Goal: Transaction & Acquisition: Purchase product/service

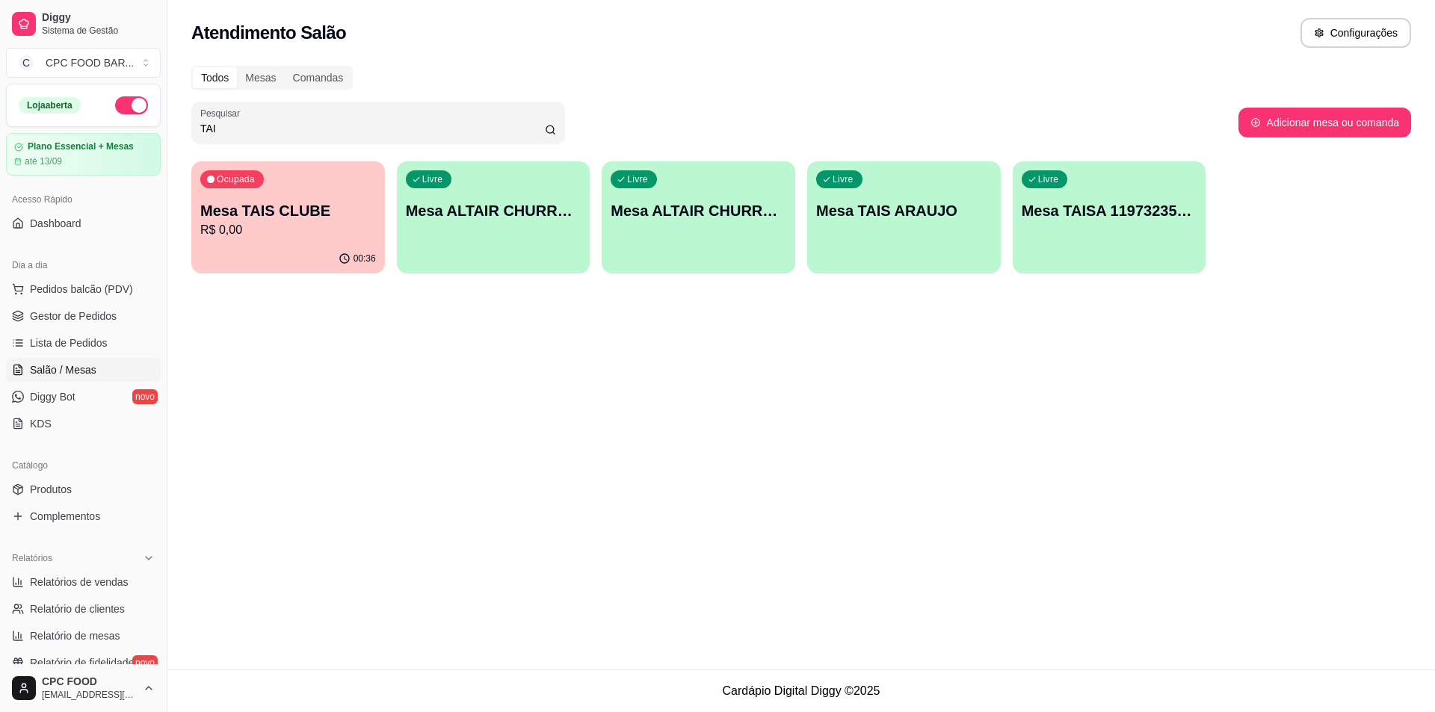
click at [400, 122] on input "TAI" at bounding box center [372, 128] width 345 height 15
click at [400, 121] on input "TAI" at bounding box center [372, 128] width 345 height 15
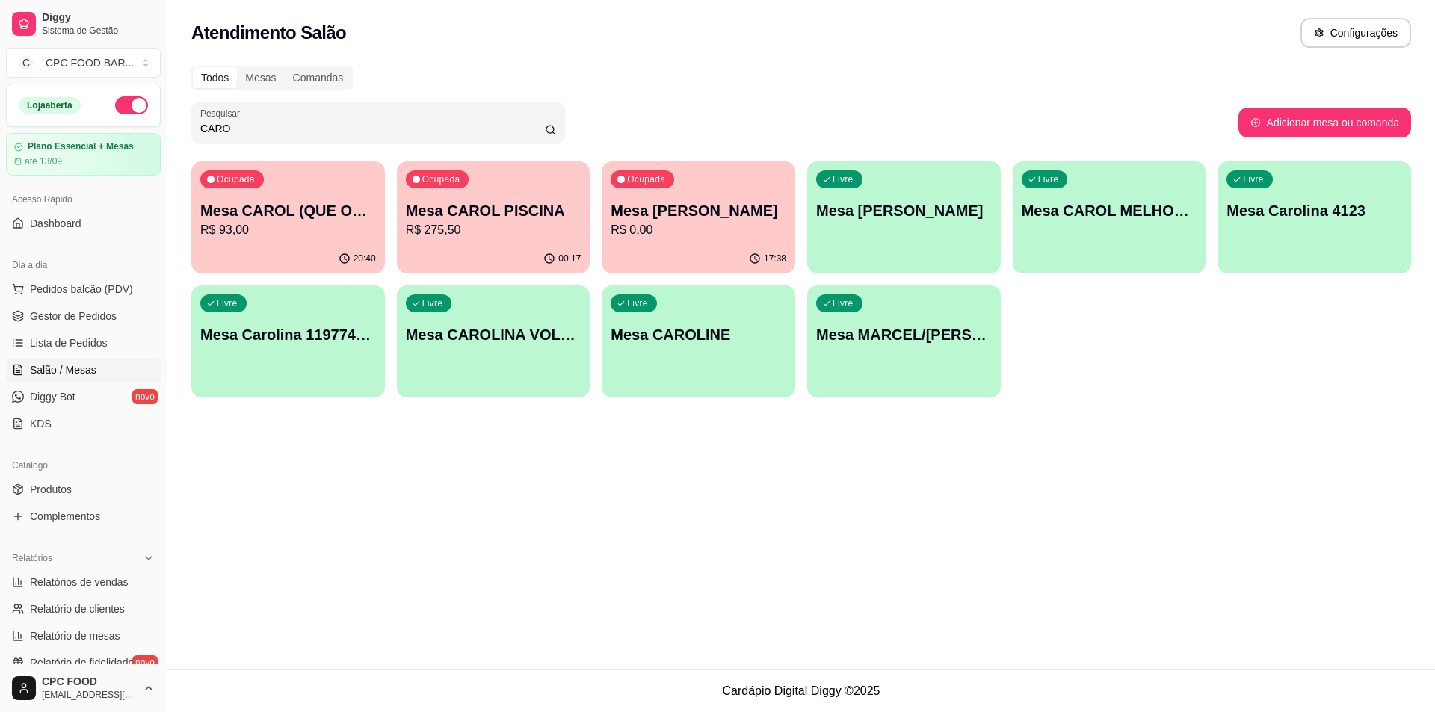
type input "CARO"
click at [490, 200] on p "Mesa CAROL PISCINA" at bounding box center [494, 210] width 176 height 21
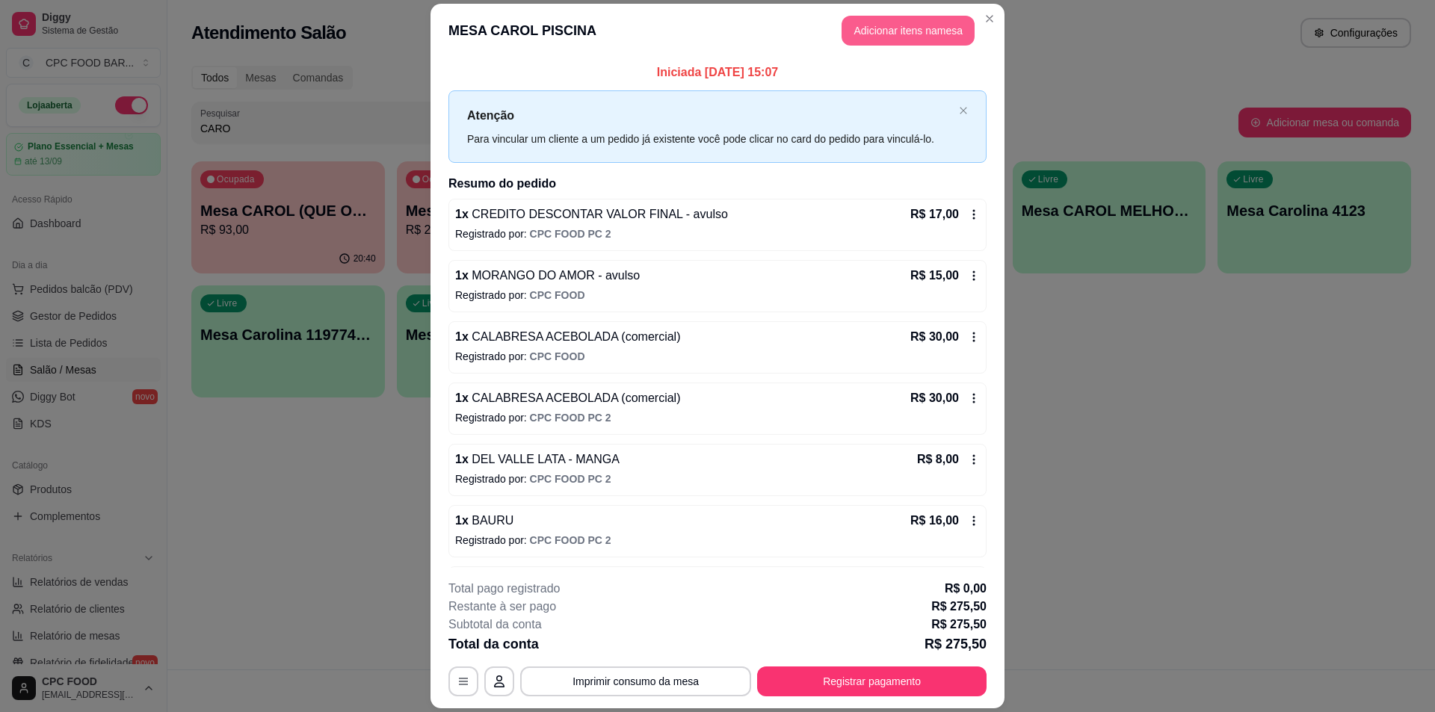
click at [892, 24] on button "Adicionar itens na mesa" at bounding box center [908, 31] width 133 height 30
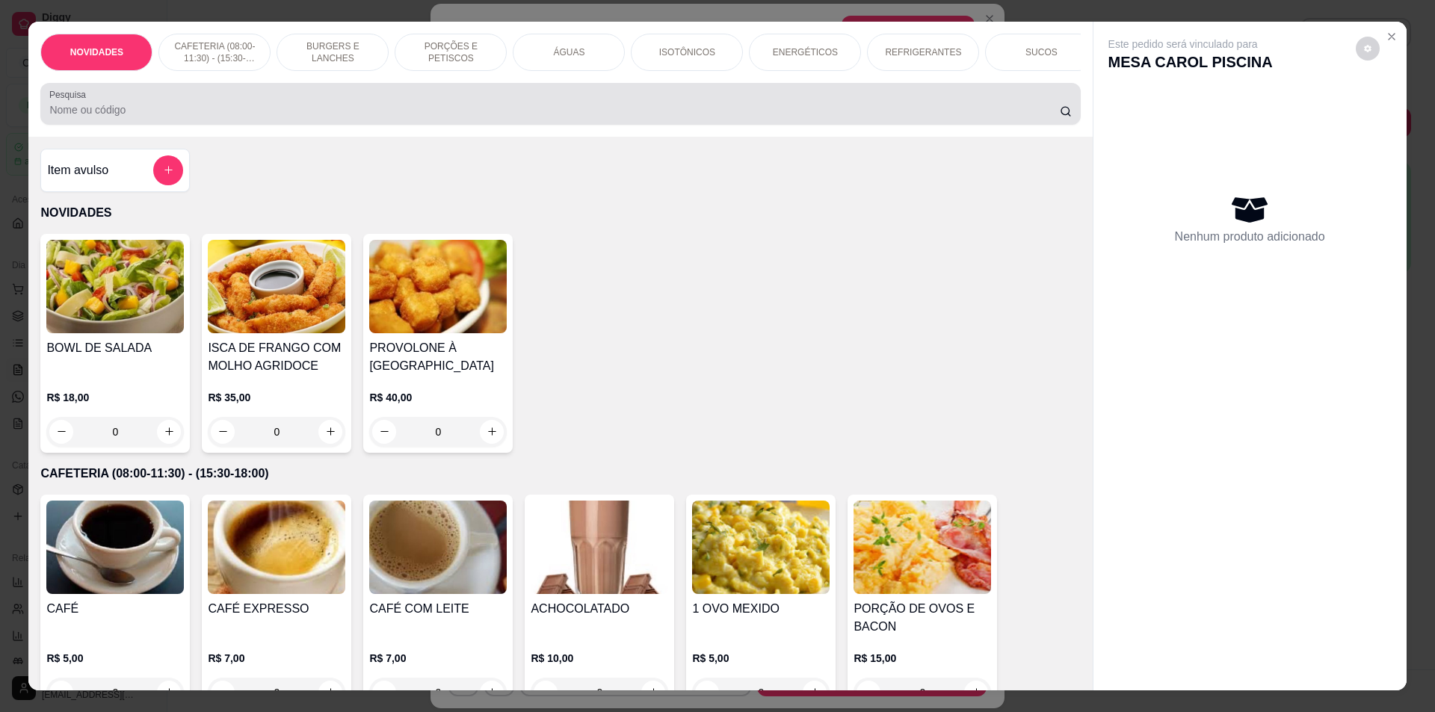
click at [638, 111] on div at bounding box center [560, 104] width 1022 height 30
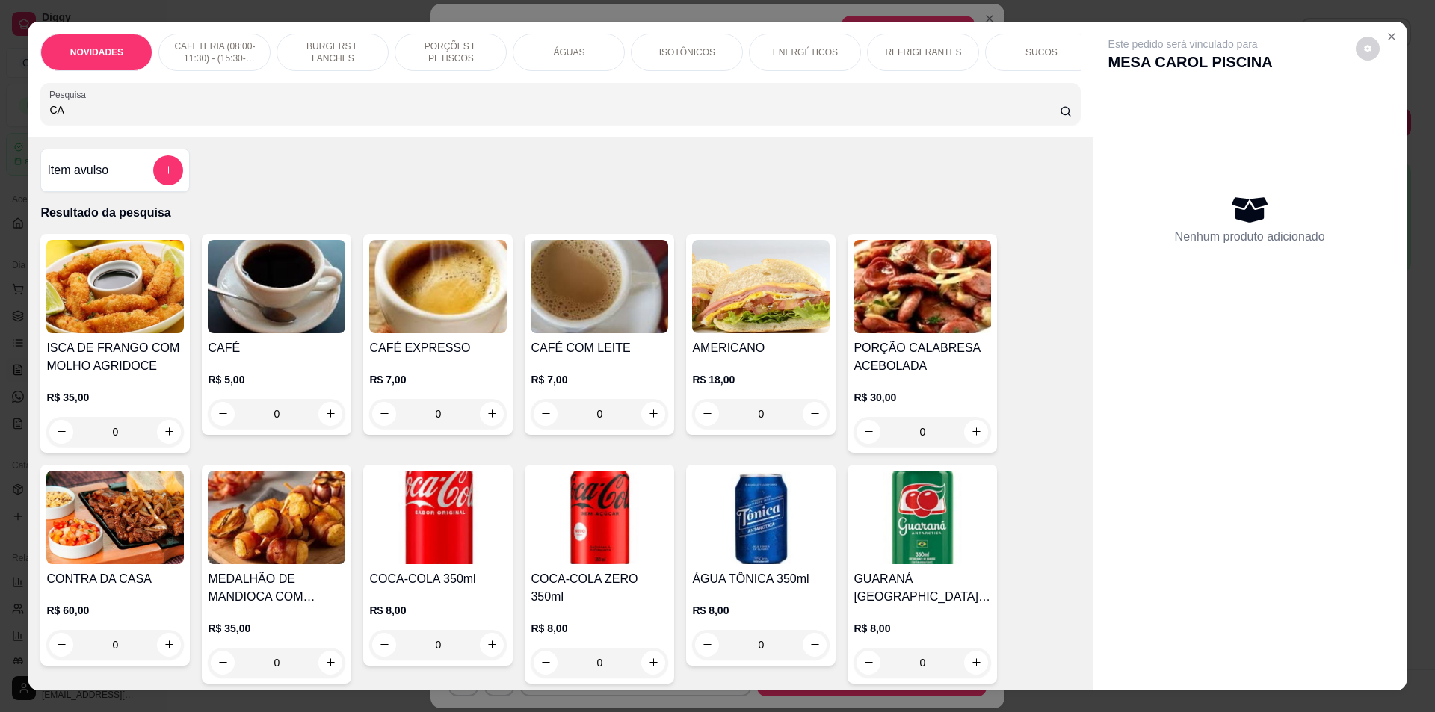
type input "CAL"
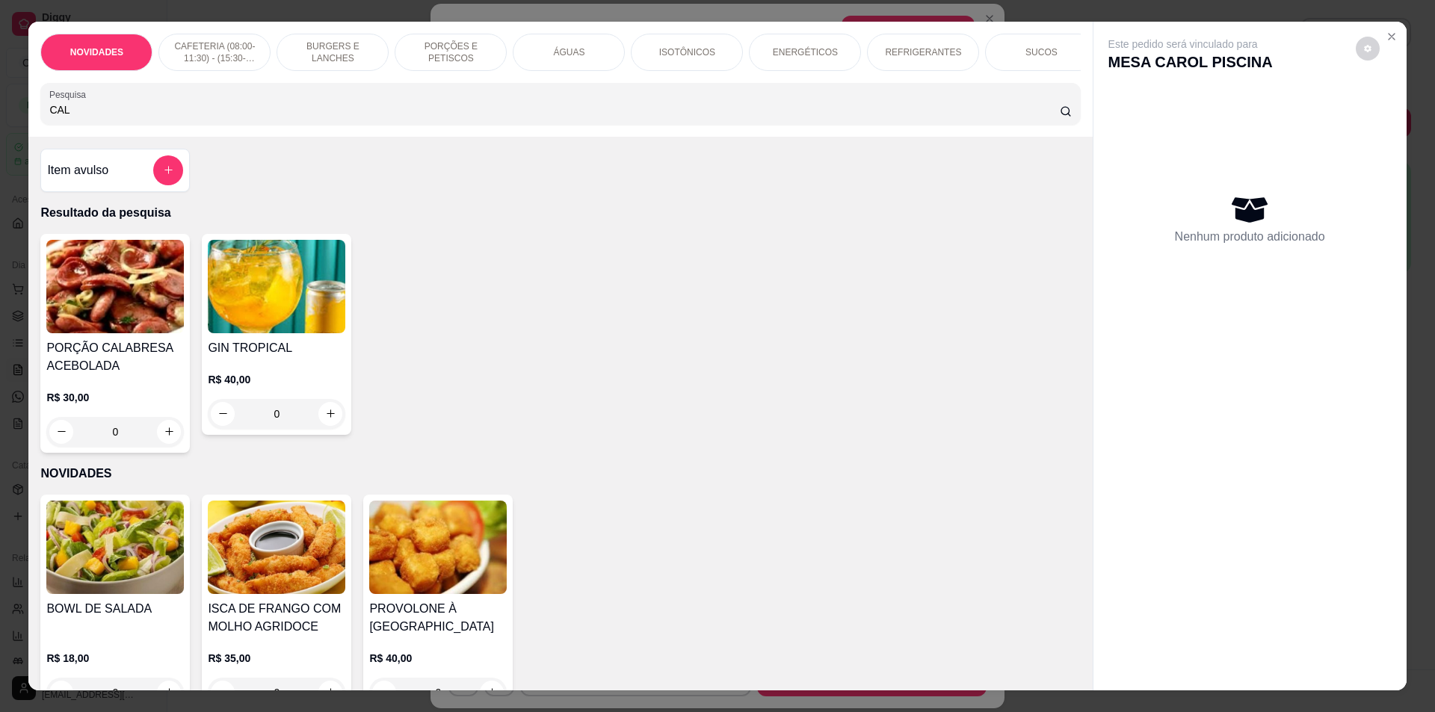
click at [1040, 117] on input "CAL" at bounding box center [554, 109] width 1010 height 15
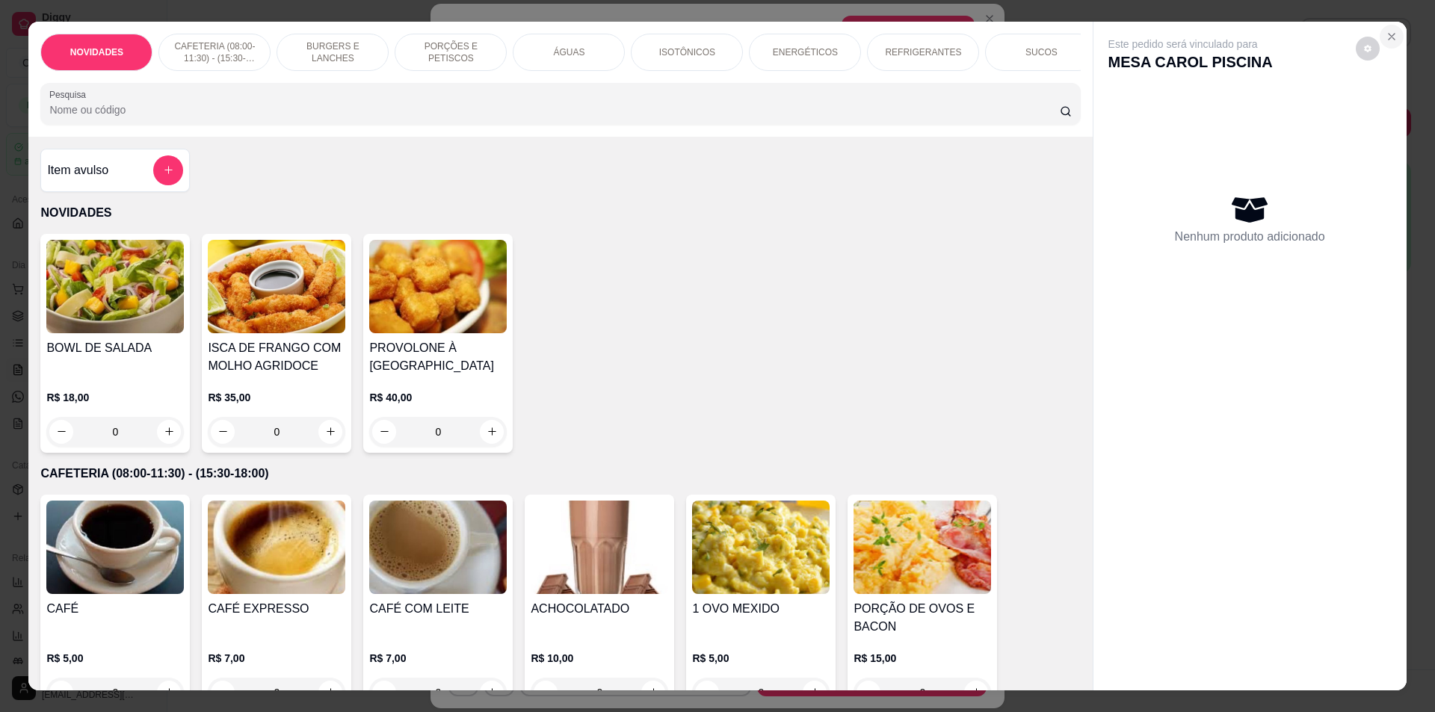
click at [1390, 32] on icon "Close" at bounding box center [1392, 37] width 12 height 12
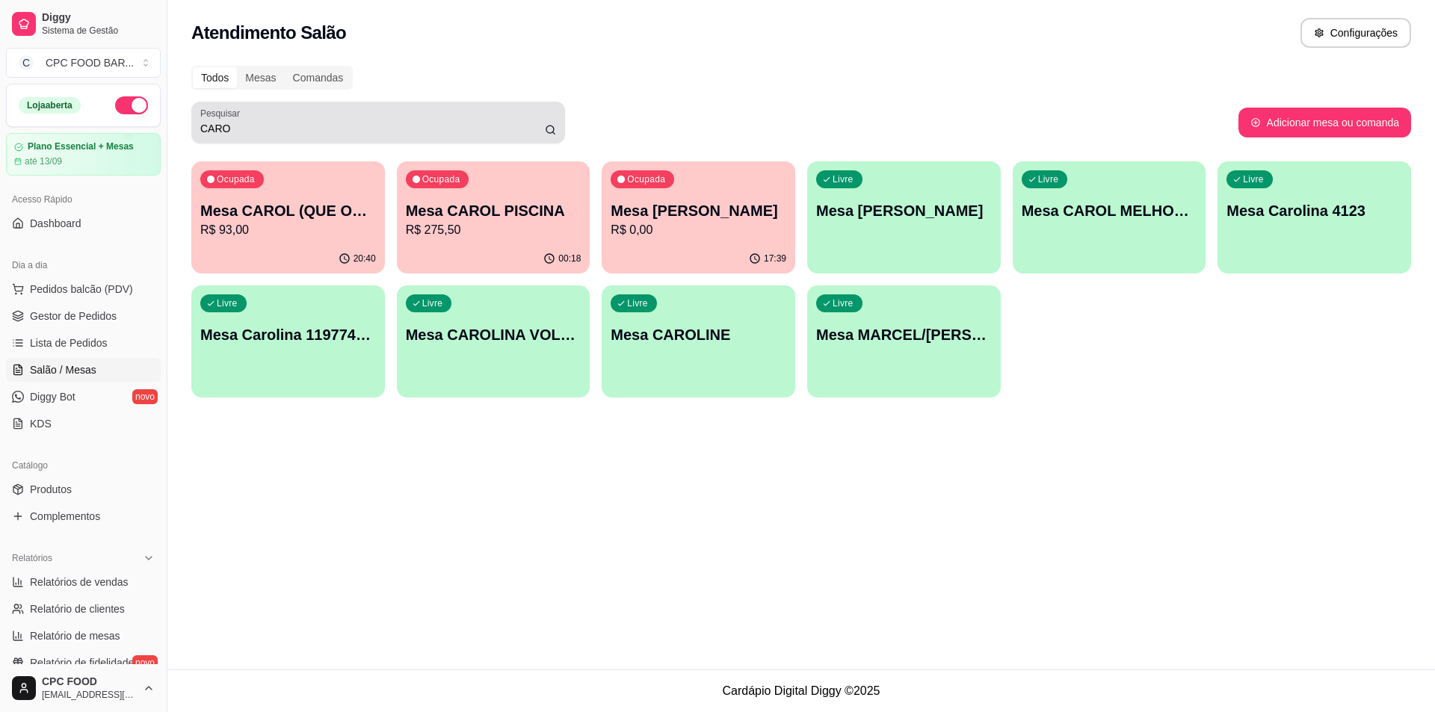
click at [450, 117] on div "CARO" at bounding box center [378, 123] width 356 height 30
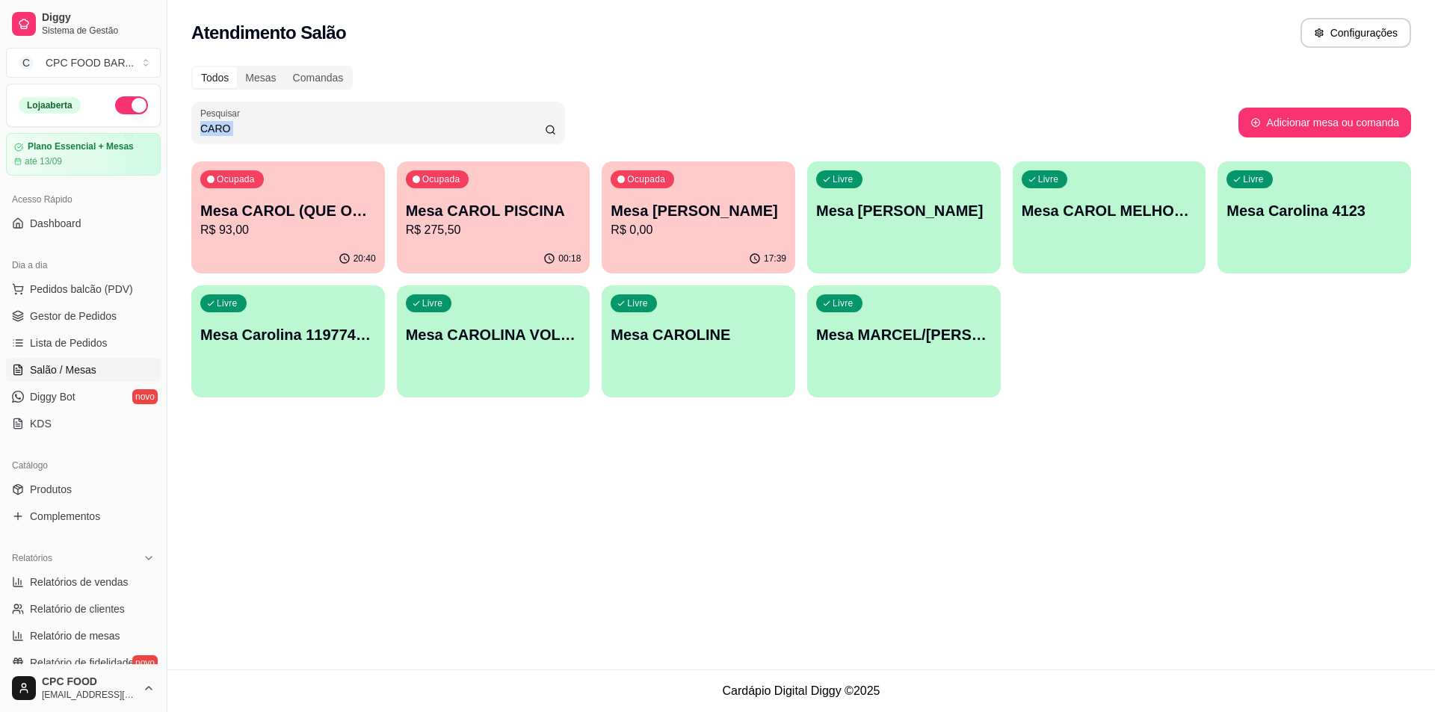
click at [450, 118] on div "CARO" at bounding box center [378, 123] width 356 height 30
click at [450, 119] on div "CARO" at bounding box center [378, 123] width 356 height 30
click at [74, 497] on link "Produtos" at bounding box center [83, 490] width 155 height 24
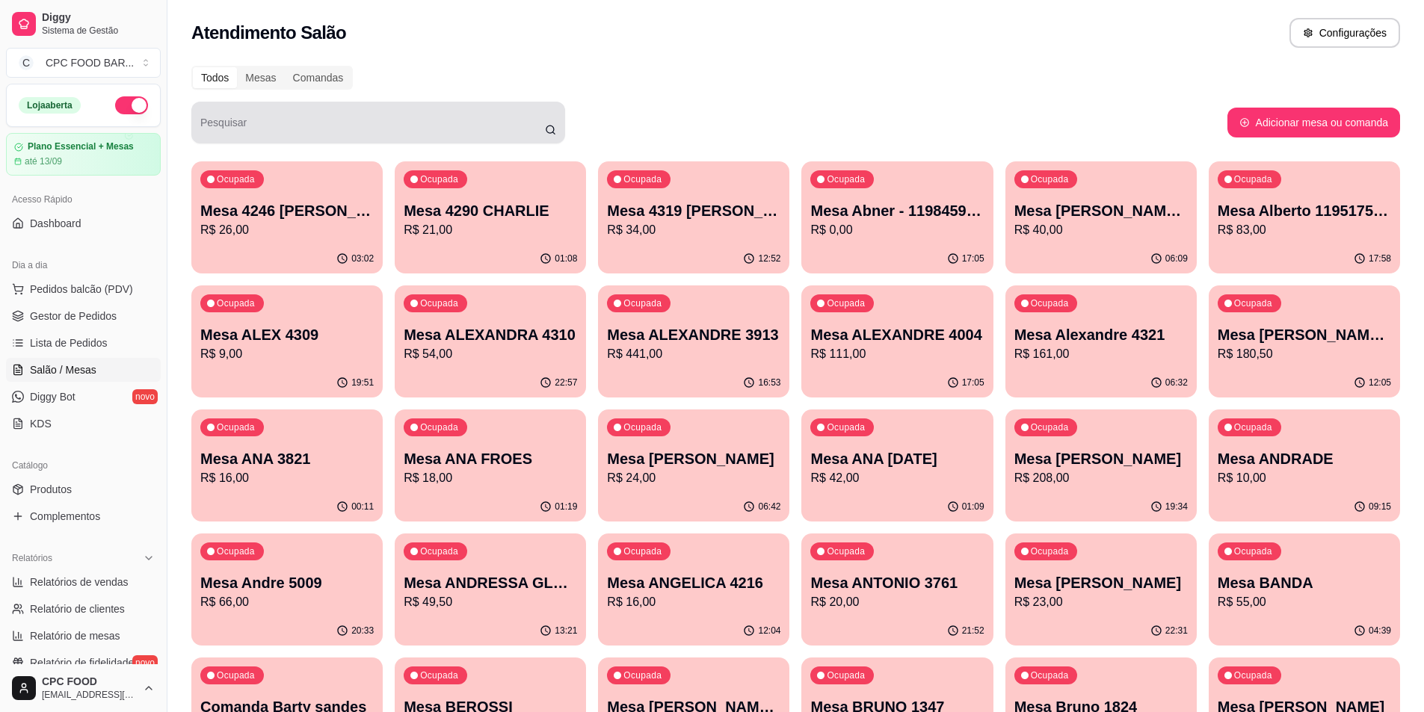
click at [330, 126] on input "Pesquisar" at bounding box center [372, 128] width 345 height 15
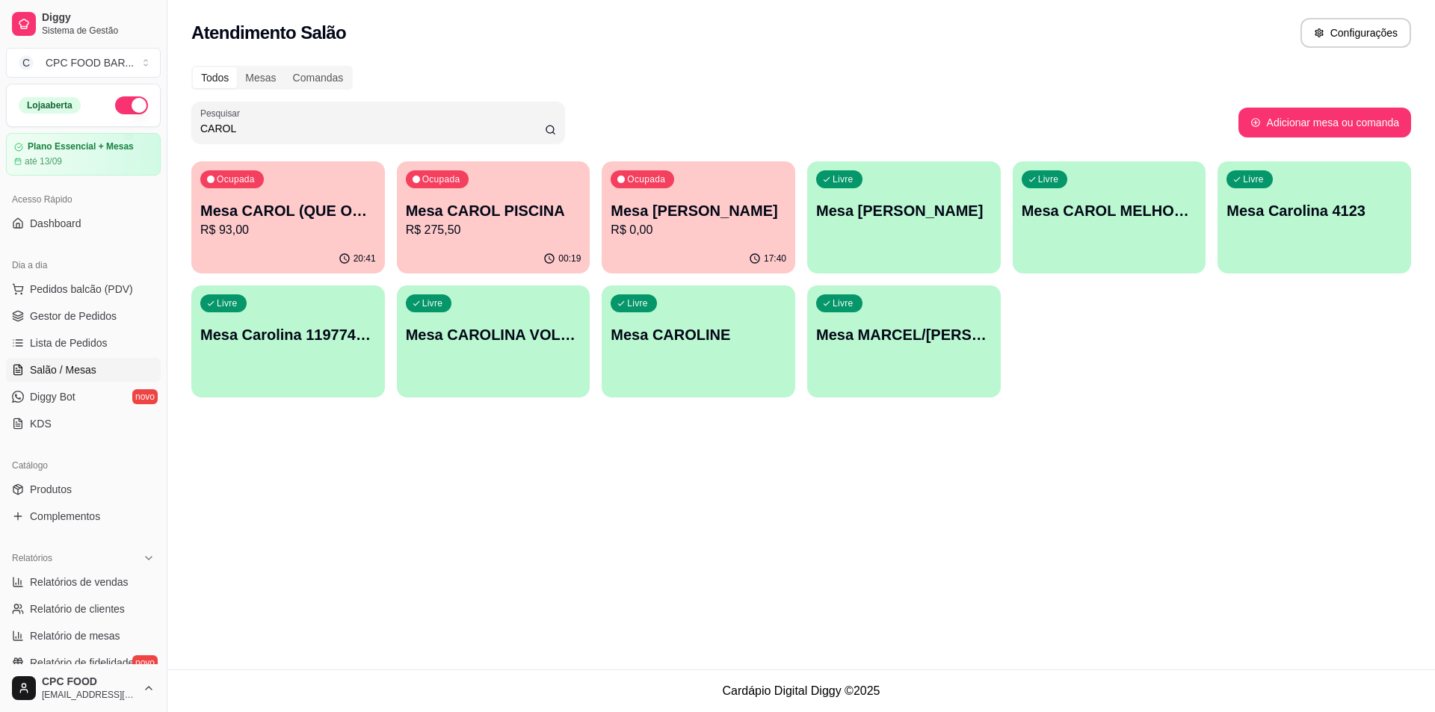
type input "CAROL"
click at [434, 235] on p "R$ 275,50" at bounding box center [494, 230] width 176 height 18
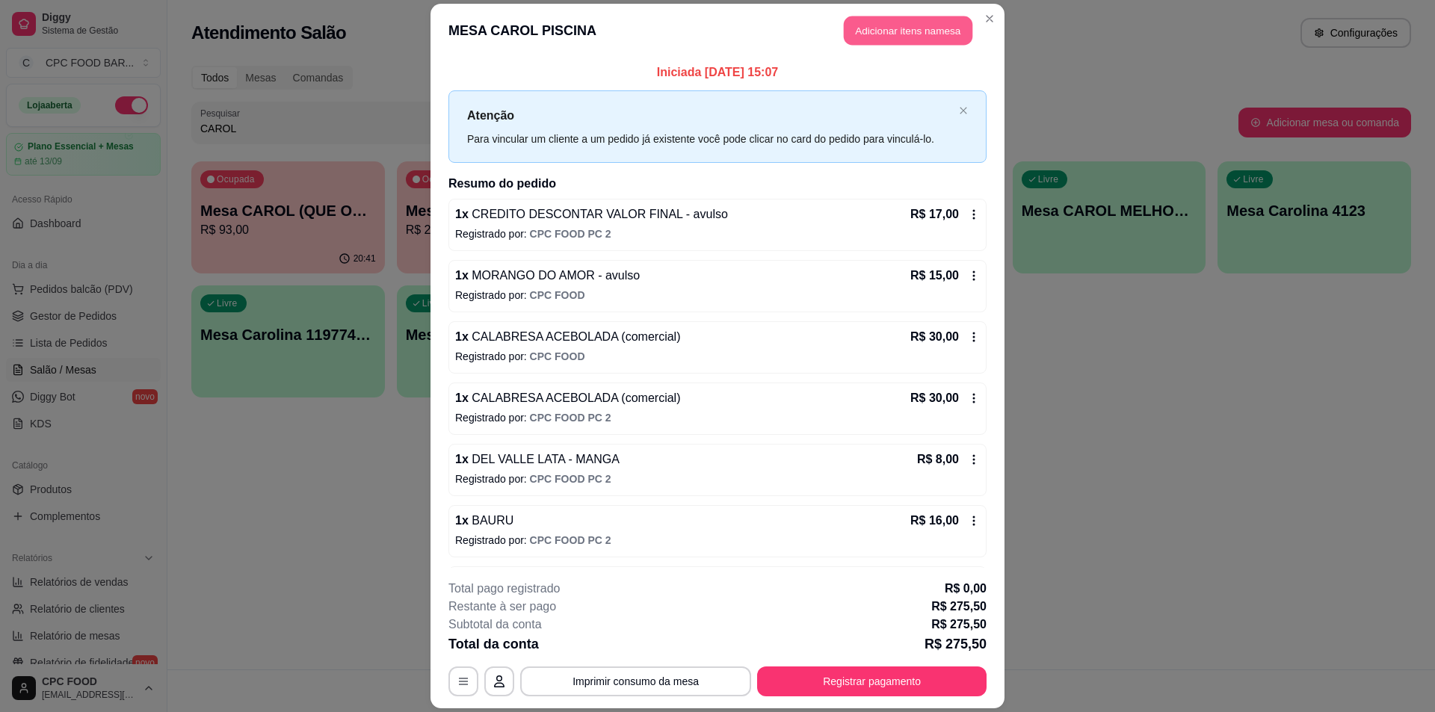
click at [938, 25] on button "Adicionar itens na mesa" at bounding box center [908, 30] width 129 height 29
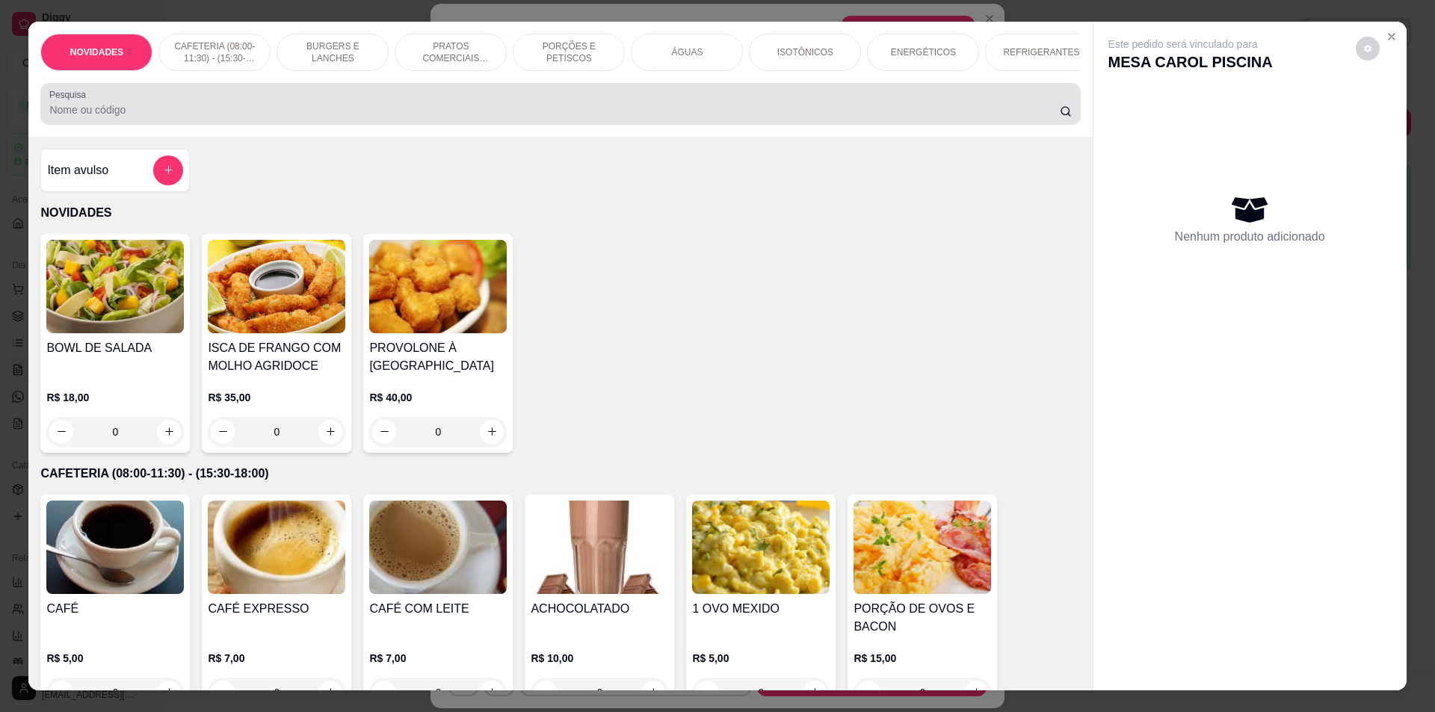
click at [502, 117] on input "Pesquisa" at bounding box center [554, 109] width 1010 height 15
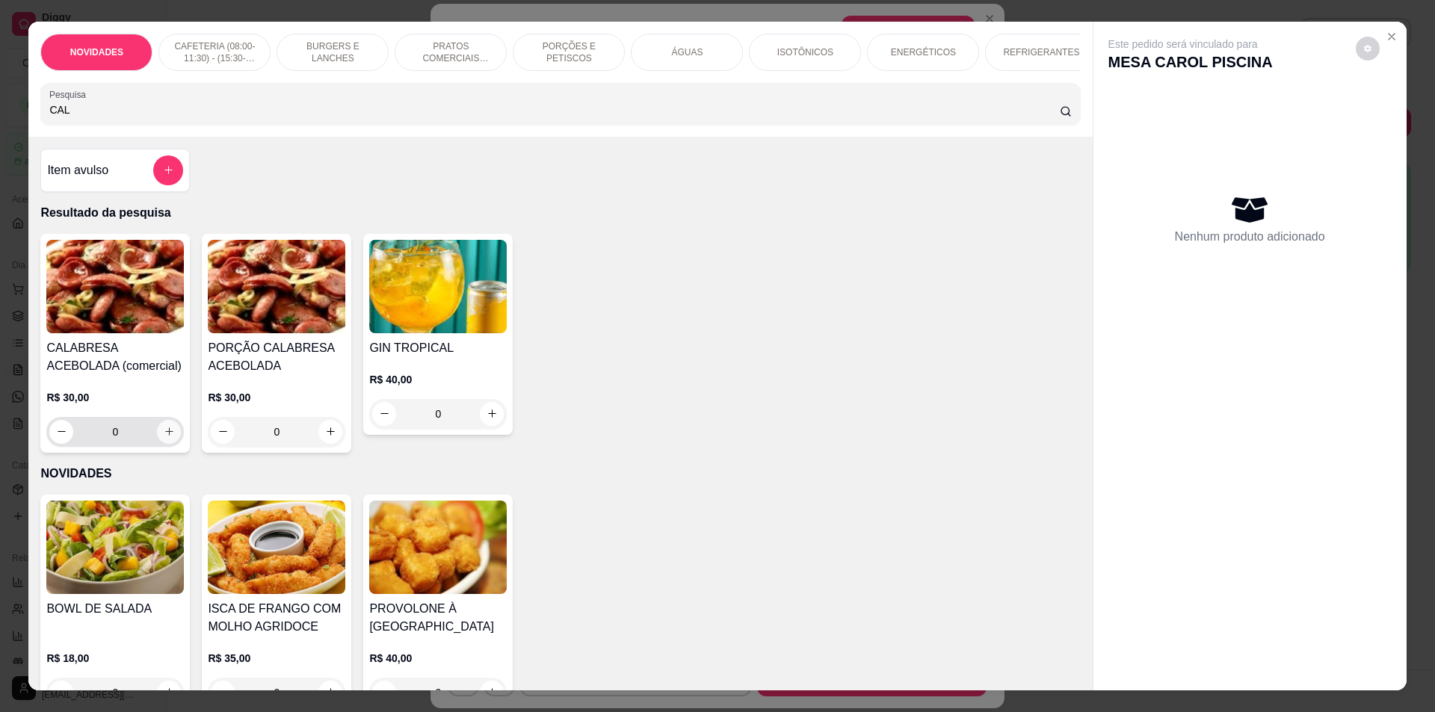
type input "CAL"
click at [164, 437] on icon "increase-product-quantity" at bounding box center [169, 431] width 11 height 11
type input "1"
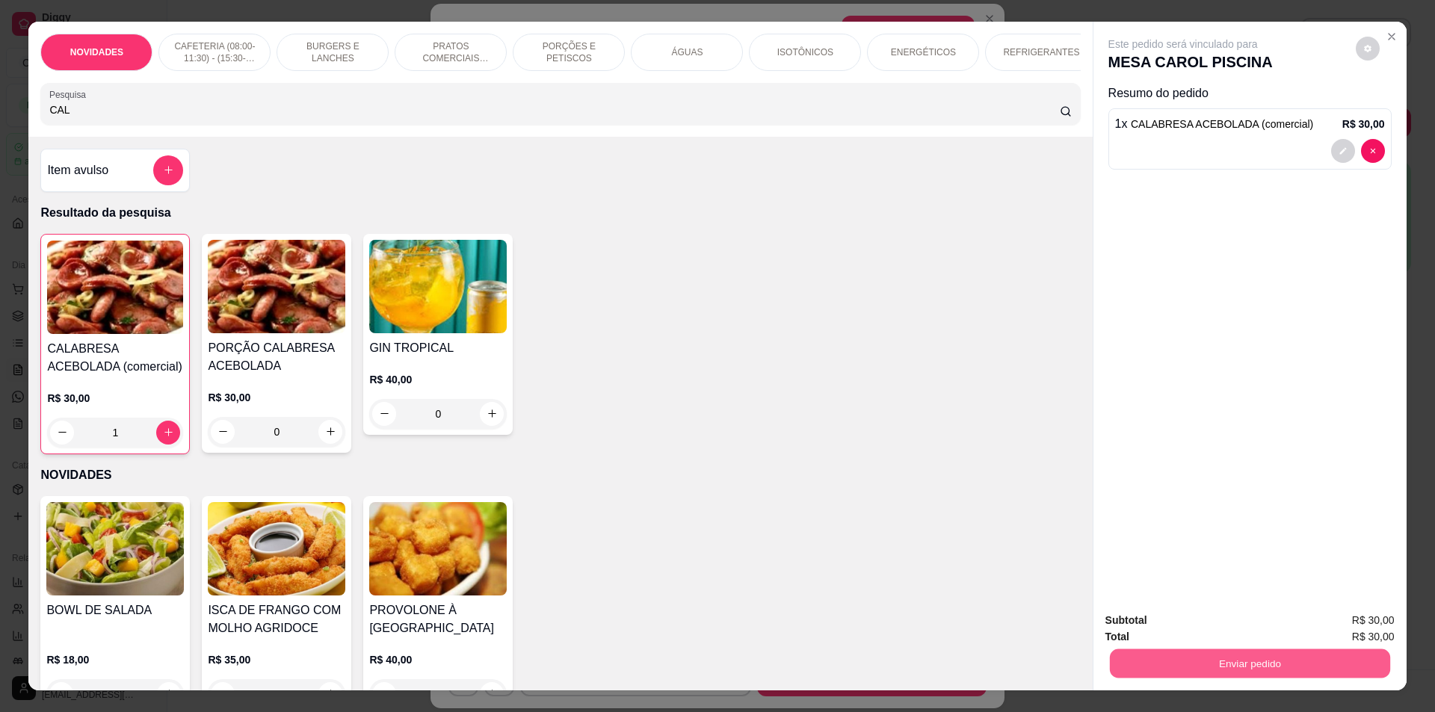
click at [1156, 659] on button "Enviar pedido" at bounding box center [1249, 664] width 280 height 29
click at [1214, 625] on button "Não registrar e enviar pedido" at bounding box center [1200, 627] width 155 height 28
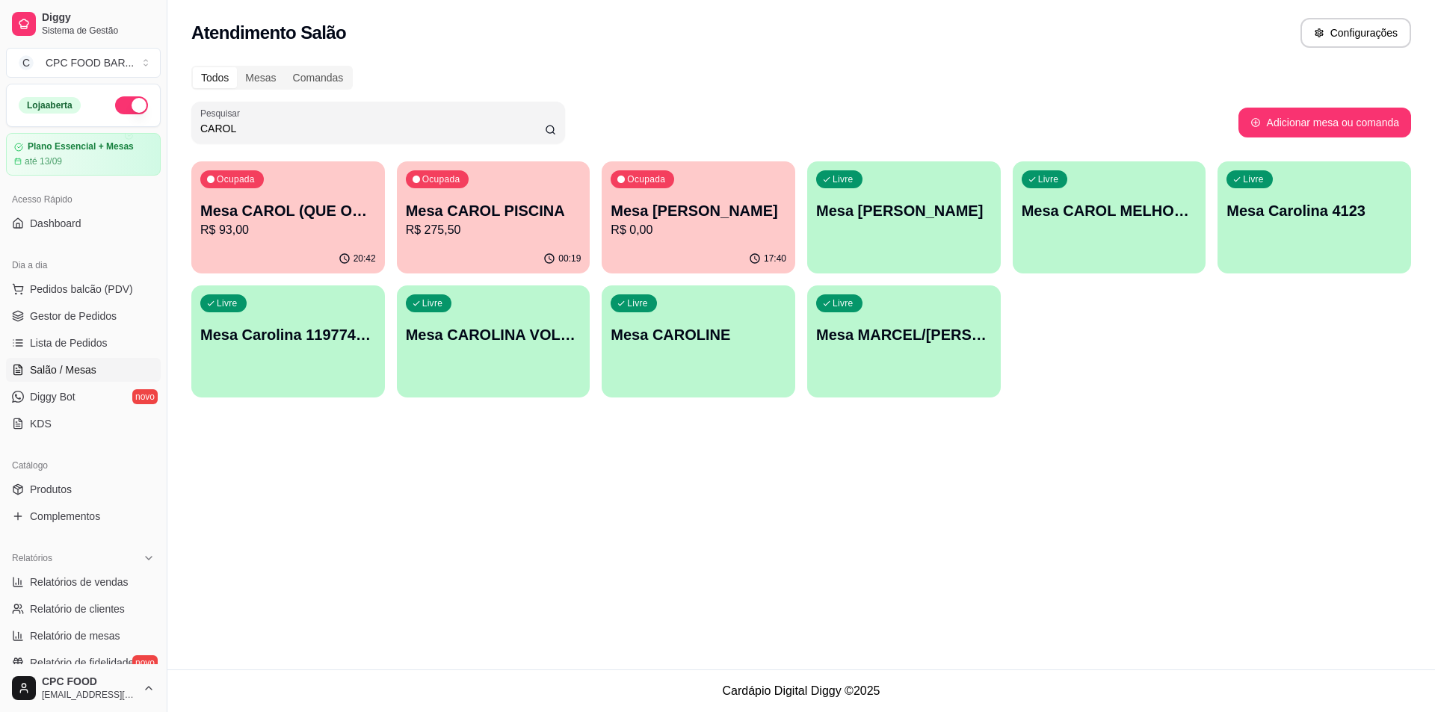
click at [253, 129] on input "CAROL" at bounding box center [372, 128] width 345 height 15
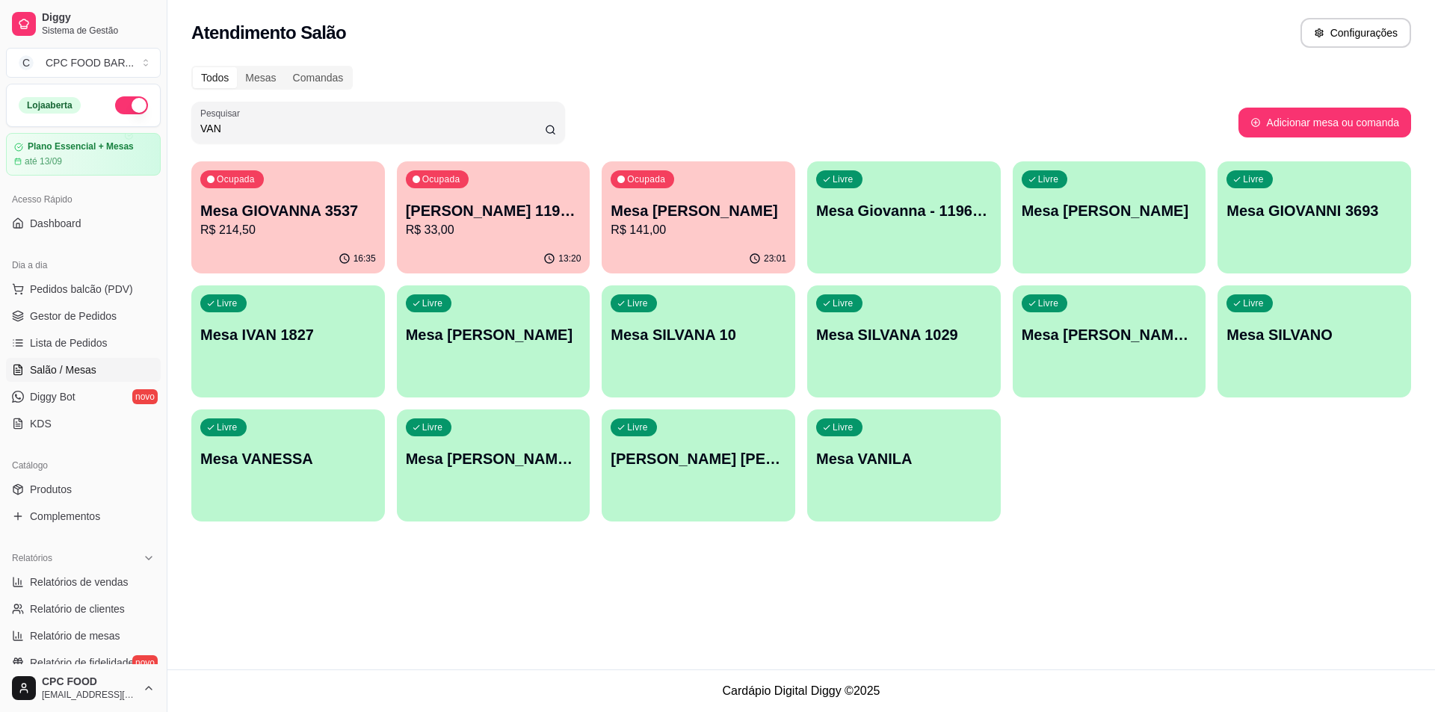
type input "VAN"
click at [664, 247] on div "23:01" at bounding box center [699, 258] width 194 height 29
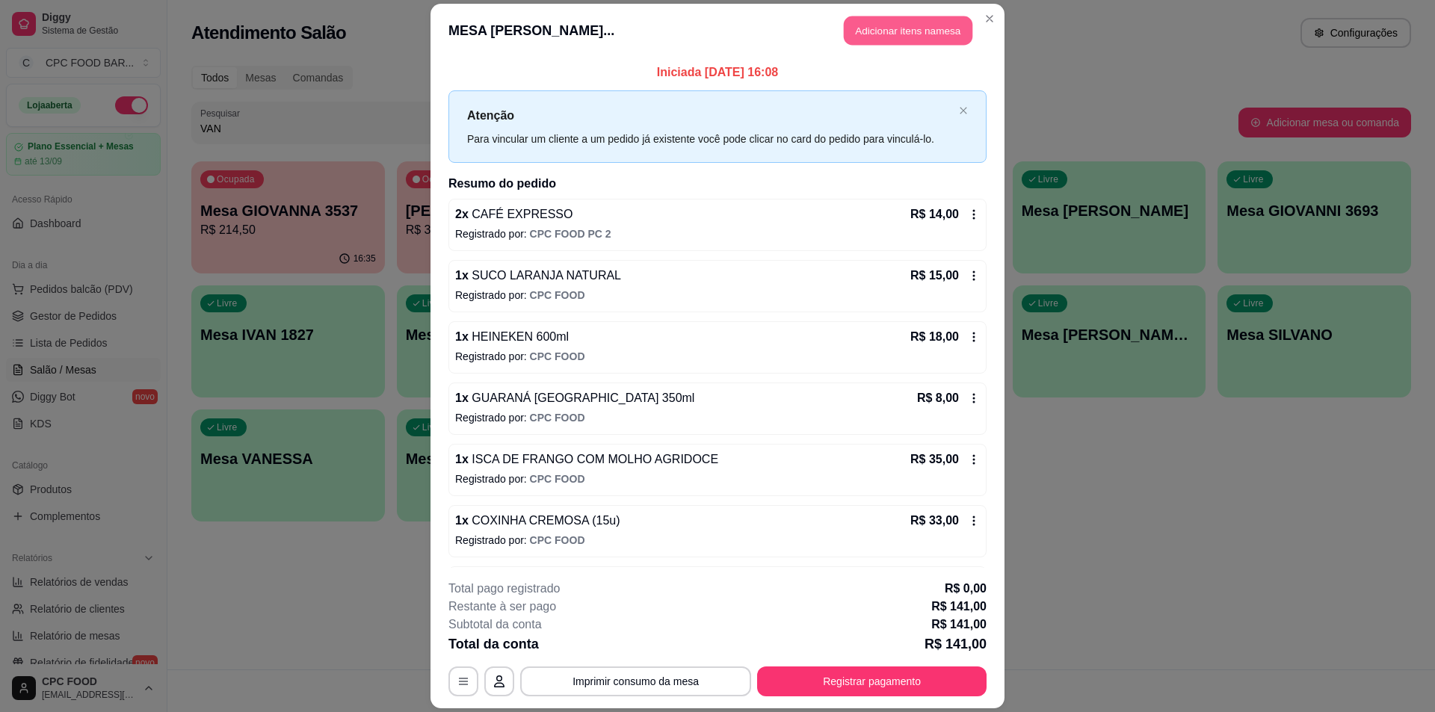
click at [923, 25] on button "Adicionar itens na mesa" at bounding box center [908, 30] width 129 height 29
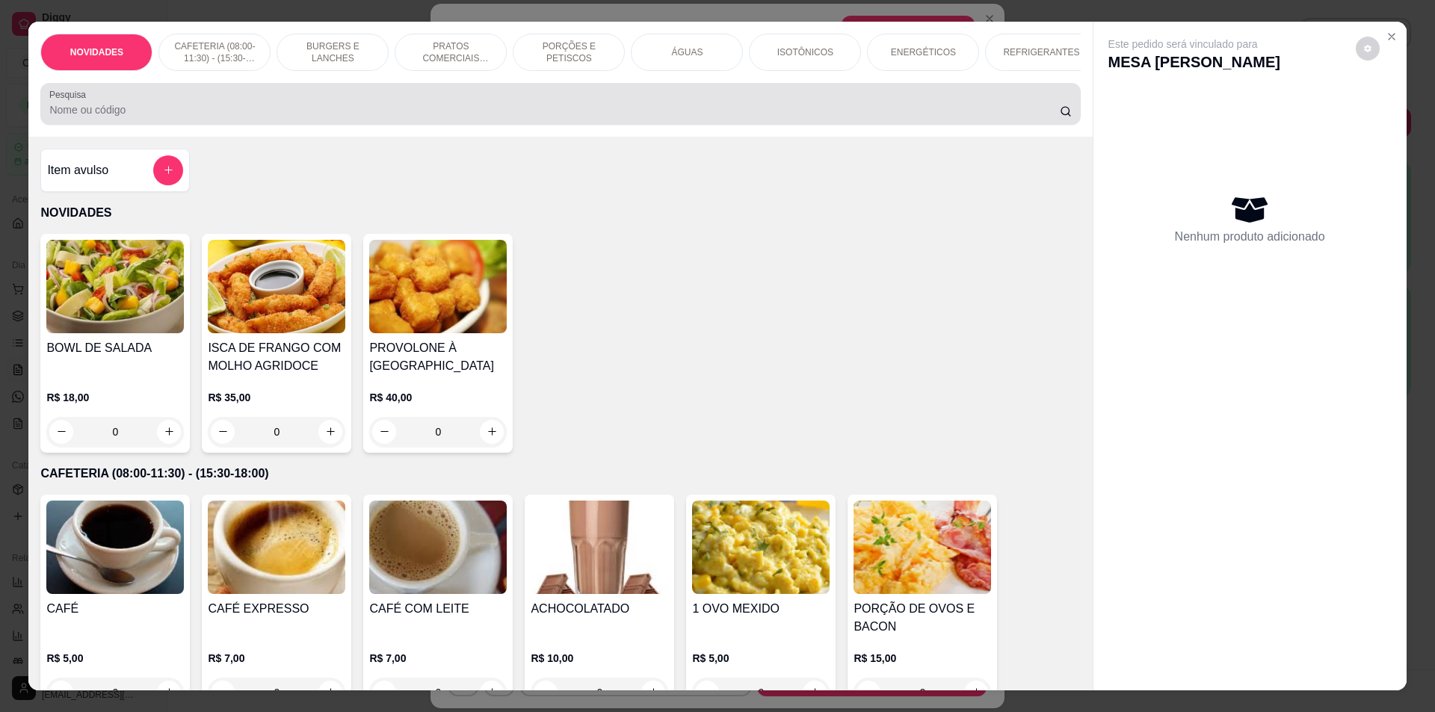
click at [572, 112] on div at bounding box center [560, 104] width 1022 height 30
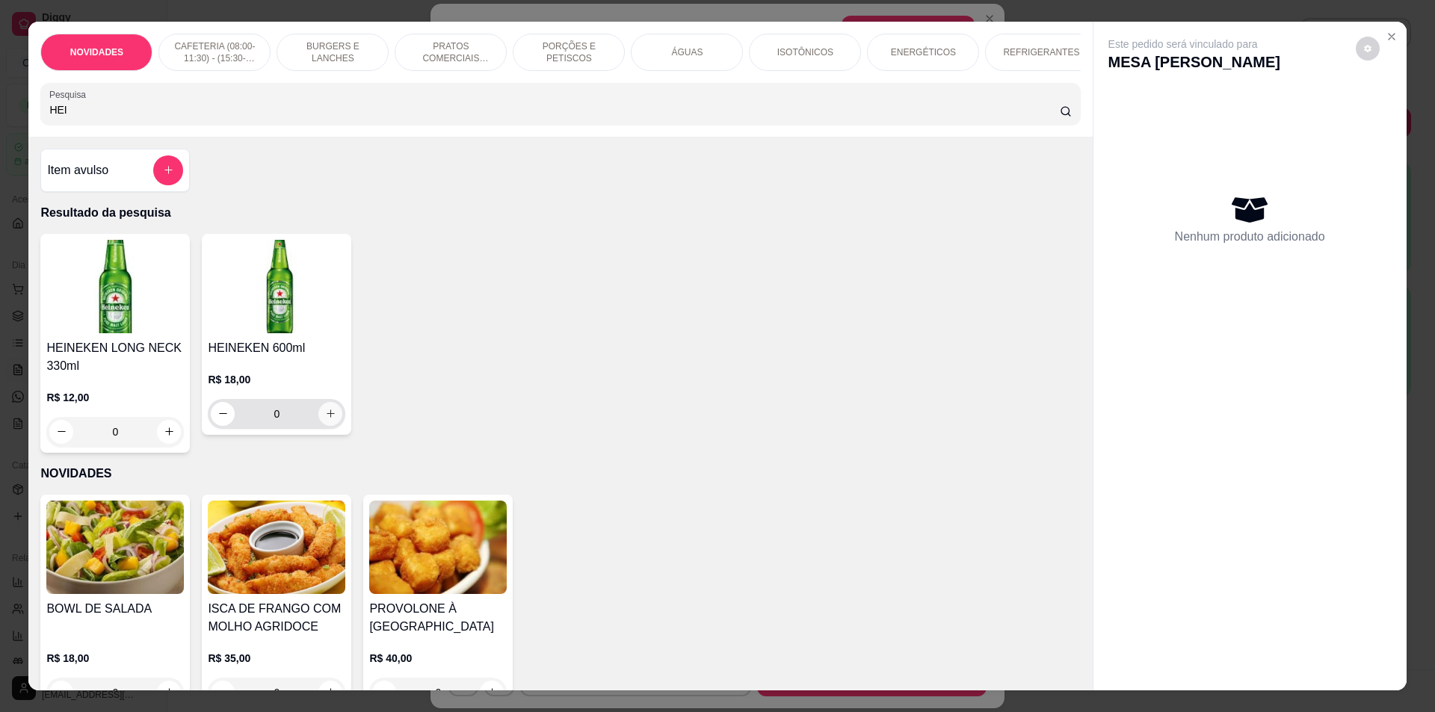
type input "HEI"
click at [327, 419] on icon "increase-product-quantity" at bounding box center [330, 413] width 11 height 11
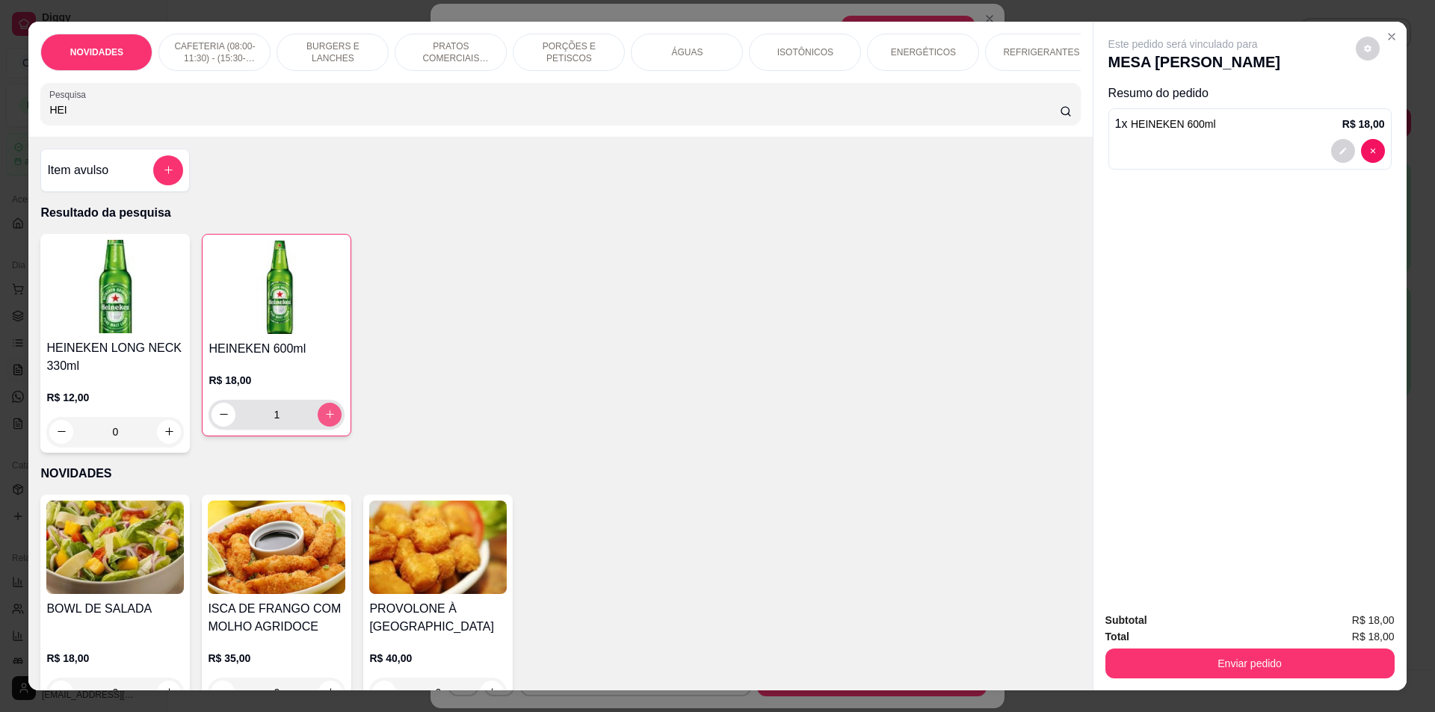
type input "1"
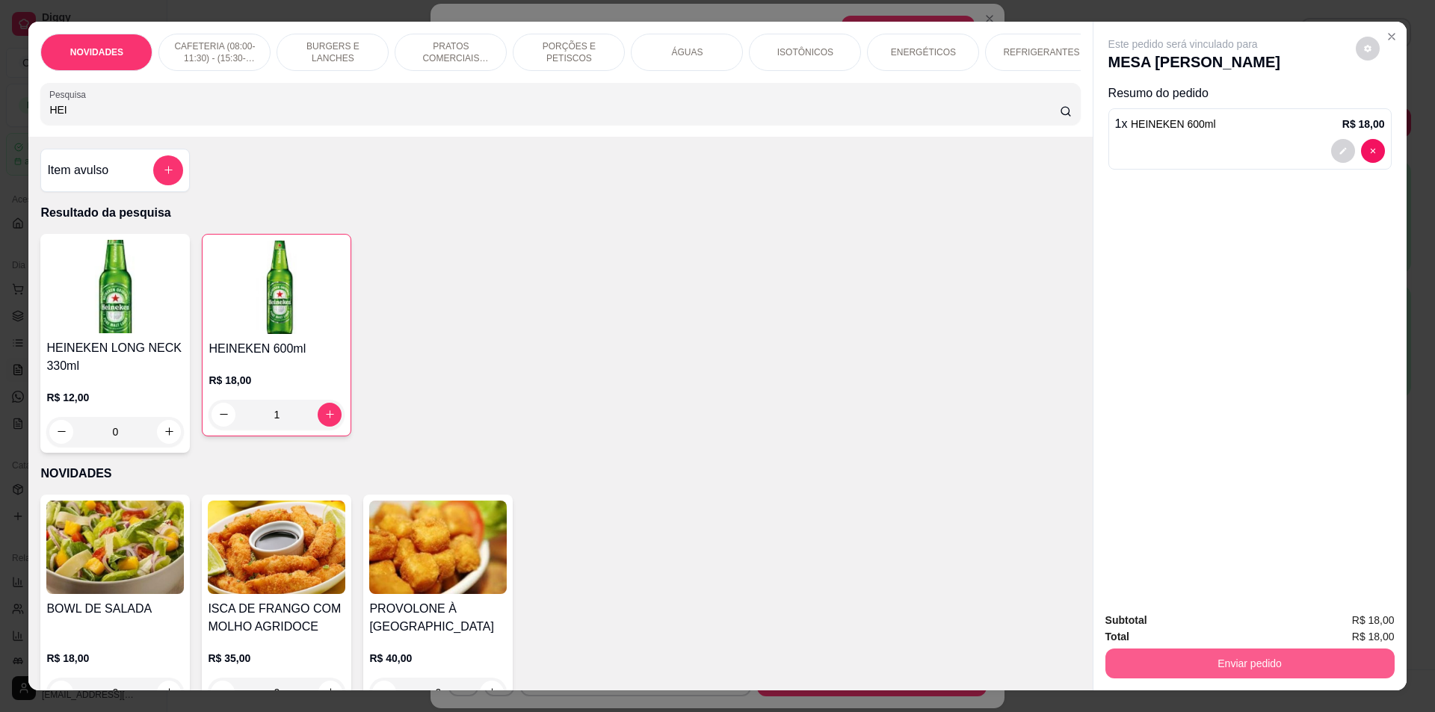
click at [1174, 667] on button "Enviar pedido" at bounding box center [1250, 664] width 289 height 30
click at [1171, 628] on button "Não registrar e enviar pedido" at bounding box center [1200, 627] width 151 height 28
